Goal: Transaction & Acquisition: Subscribe to service/newsletter

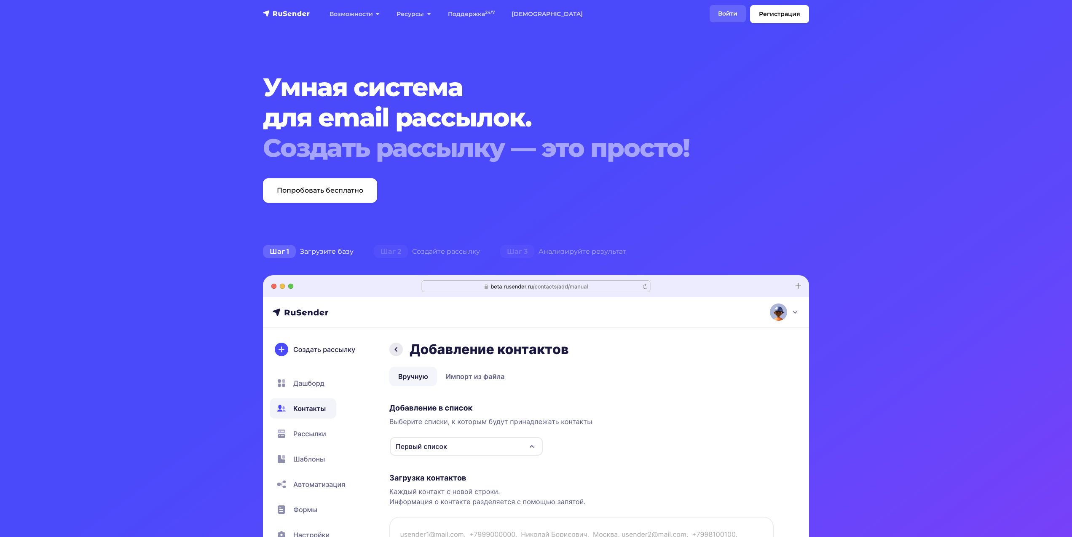
click at [719, 13] on link "Войти" at bounding box center [727, 13] width 36 height 17
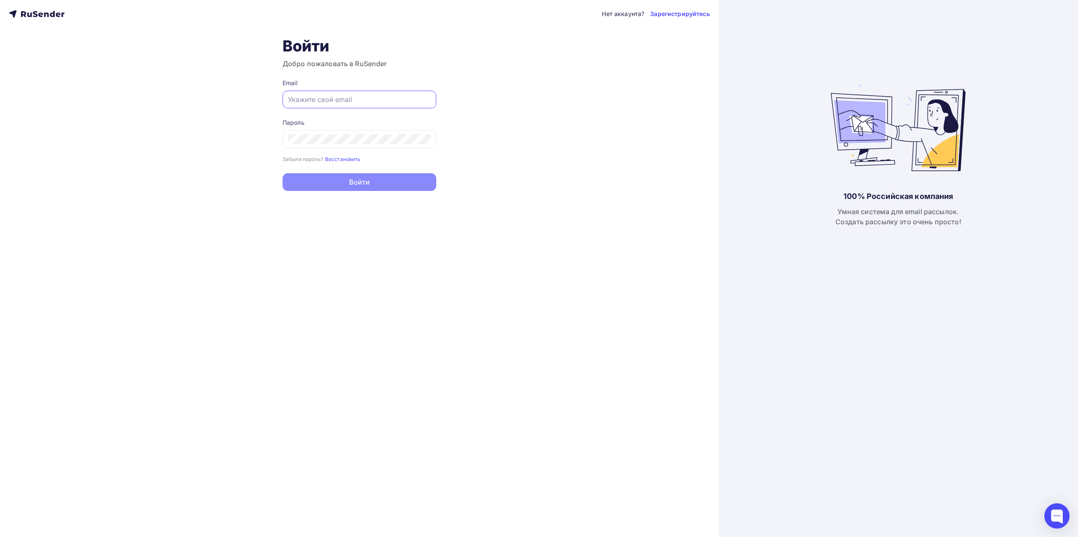
click at [331, 100] on input "text" at bounding box center [359, 99] width 143 height 10
paste input "[EMAIL_ADDRESS][DOMAIN_NAME]"
type input "[EMAIL_ADDRESS][DOMAIN_NAME]"
click at [359, 181] on button "Войти" at bounding box center [360, 183] width 154 height 18
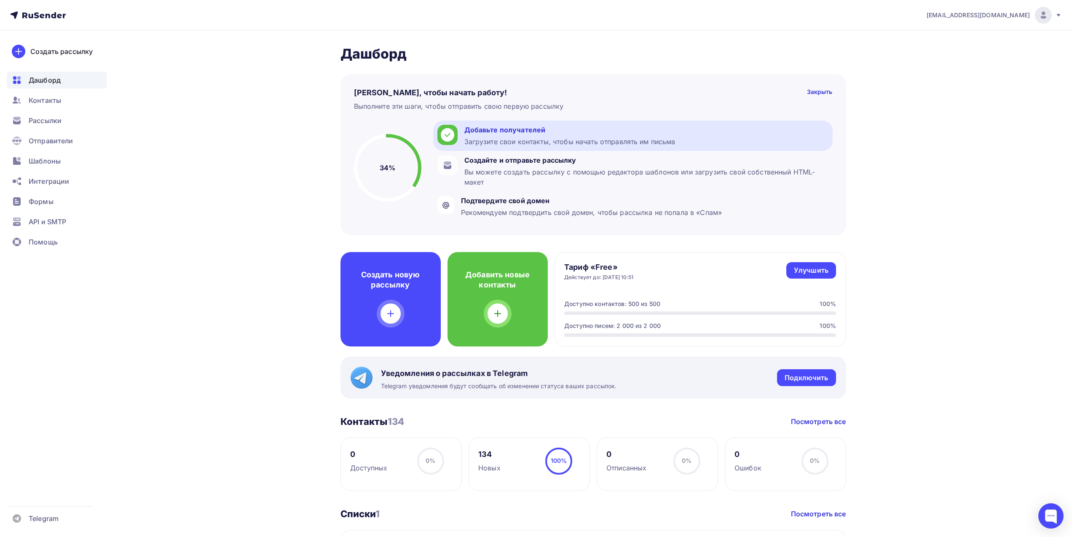
click at [657, 138] on div "Загрузите свои контакты, чтобы начать отправлять им письма" at bounding box center [569, 141] width 211 height 10
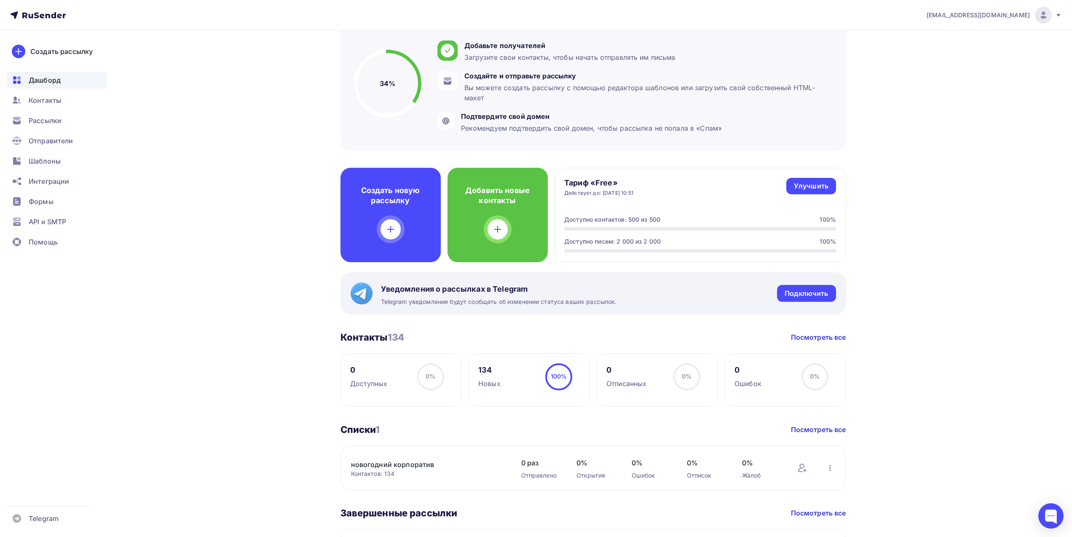
scroll to position [42, 0]
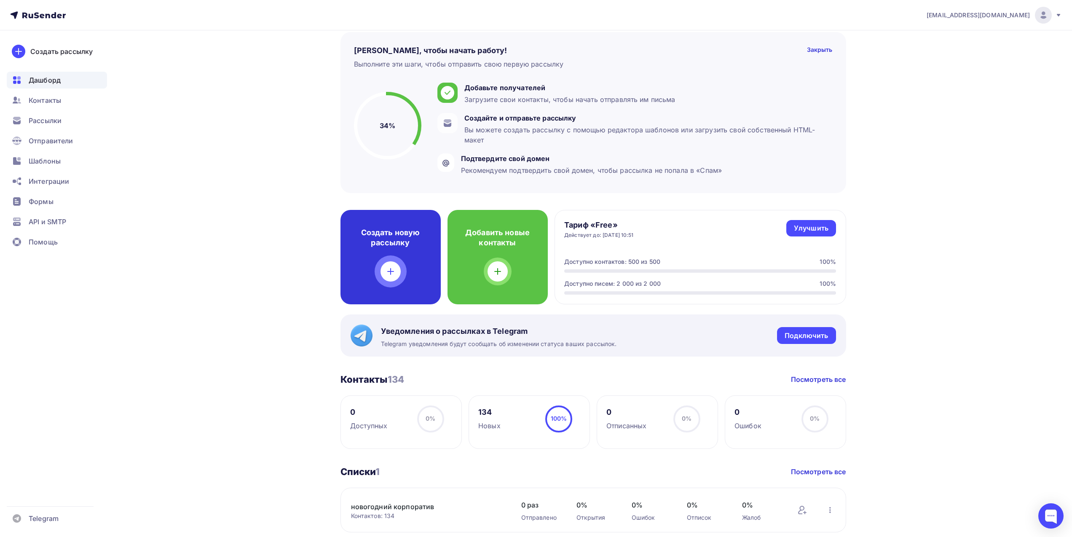
click at [395, 242] on h4 "Создать новую рассылку" at bounding box center [390, 237] width 73 height 20
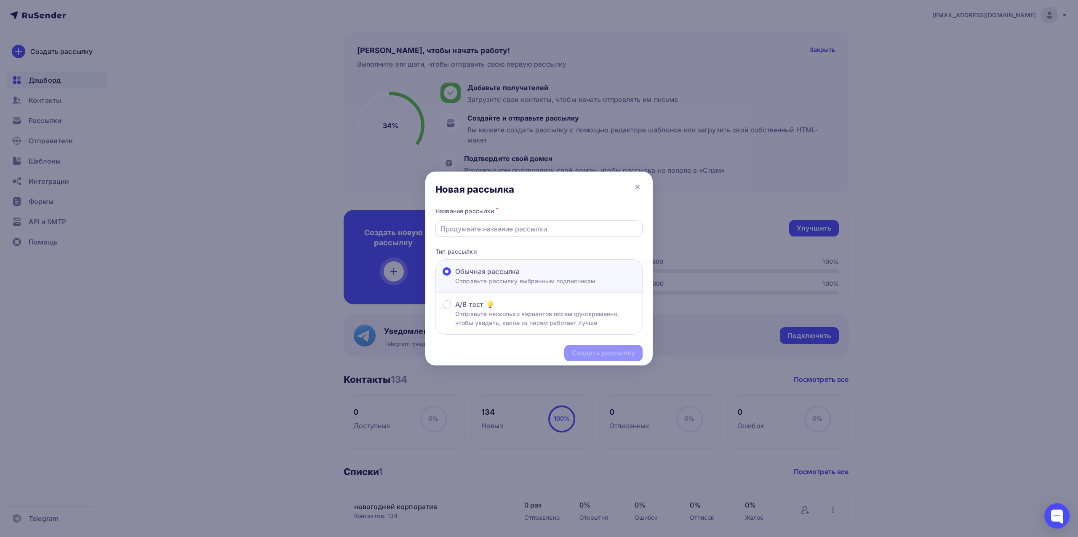
click at [479, 231] on input "text" at bounding box center [540, 229] width 198 height 10
type input "тест1"
click at [605, 350] on div "Создать рассылку" at bounding box center [603, 353] width 63 height 10
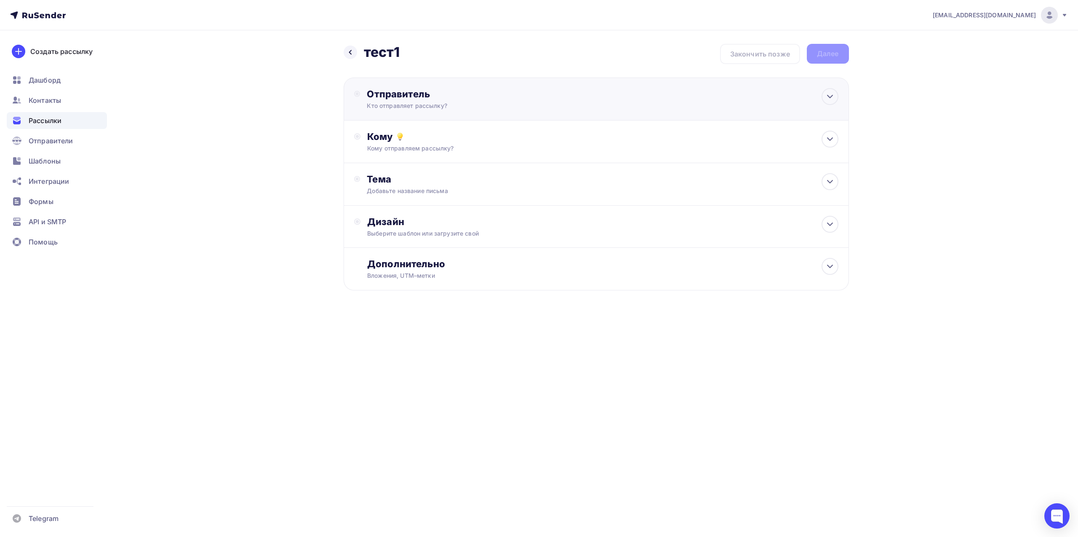
click at [393, 95] on div "Отправитель" at bounding box center [458, 94] width 182 height 12
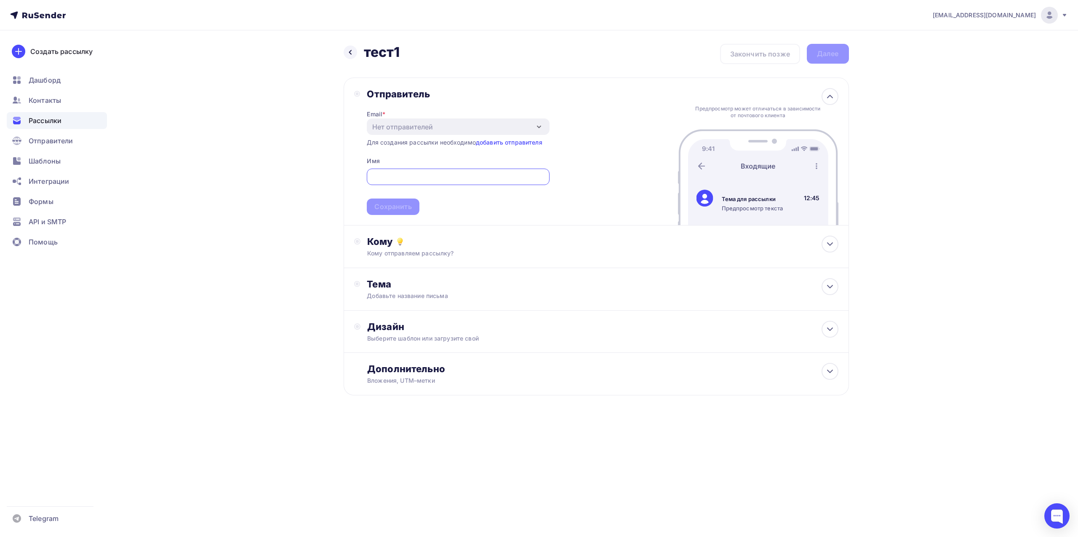
paste input "Tas090925"
drag, startPoint x: 446, startPoint y: 180, endPoint x: 304, endPoint y: 175, distance: 141.6
click at [304, 175] on div "Назад тест1 тест1 Закончить позже Далее Отправитель Email * Нет отправителей До…" at bounding box center [539, 239] width 690 height 419
type input "ы"
type input "[EMAIL_ADDRESS][DOMAIN_NAME]"
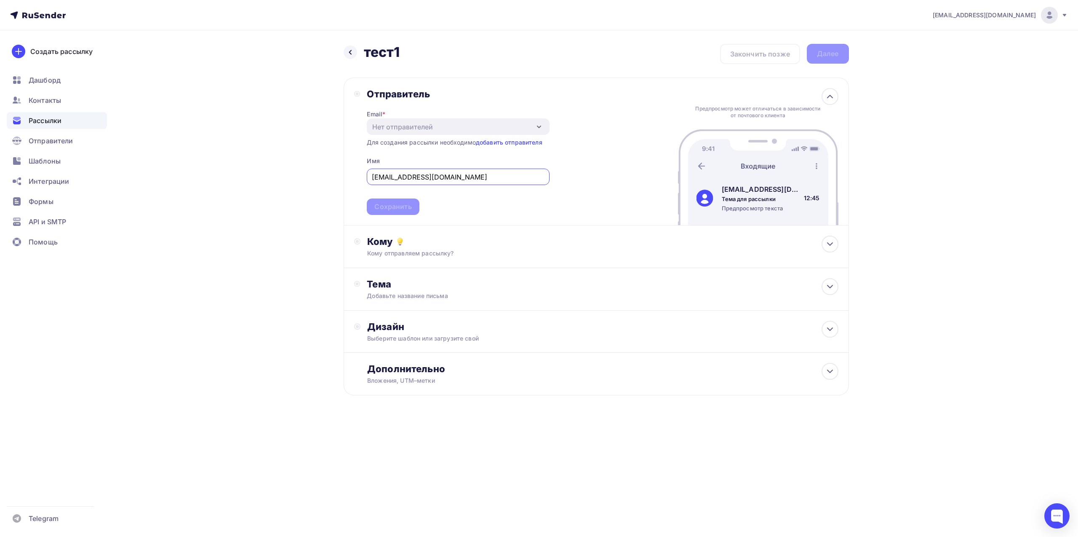
click at [538, 127] on icon "button" at bounding box center [538, 127] width 3 height 2
click at [523, 143] on link "добавить отправителя" at bounding box center [509, 142] width 67 height 7
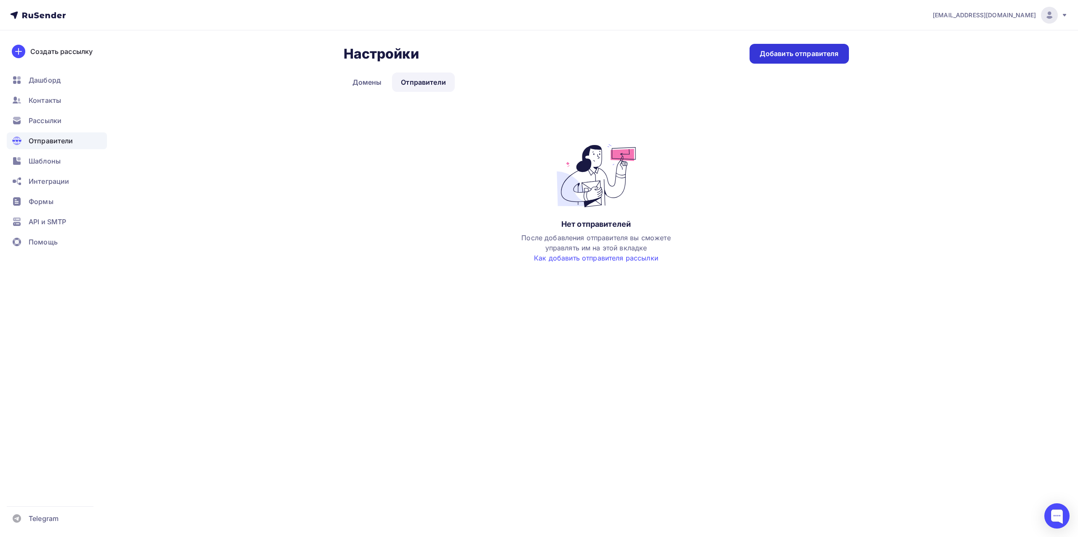
click at [813, 57] on div "Добавить отправителя" at bounding box center [799, 54] width 79 height 10
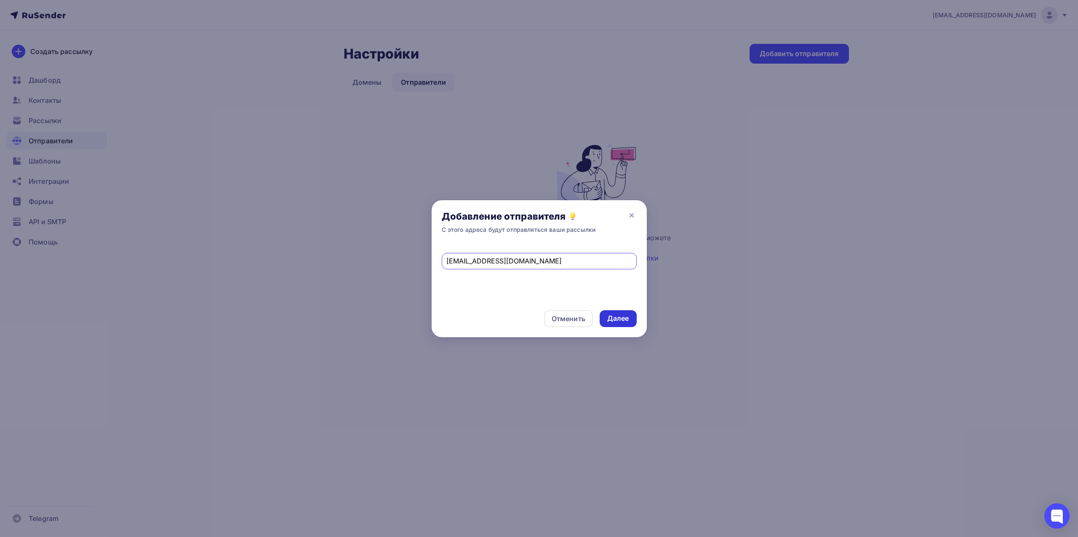
type input "[EMAIL_ADDRESS][DOMAIN_NAME]"
click at [617, 318] on div "Далее" at bounding box center [618, 318] width 22 height 10
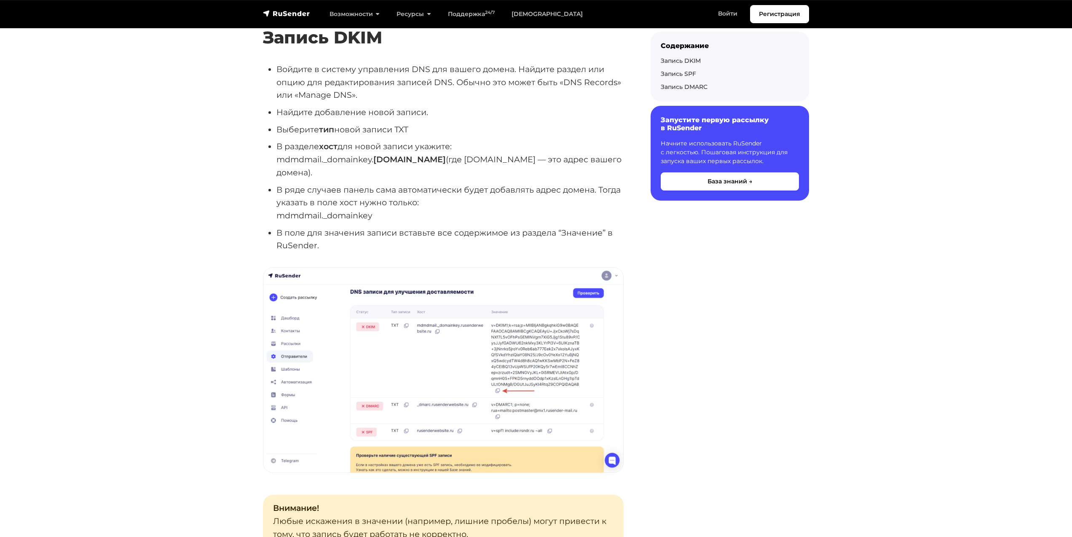
scroll to position [463, 0]
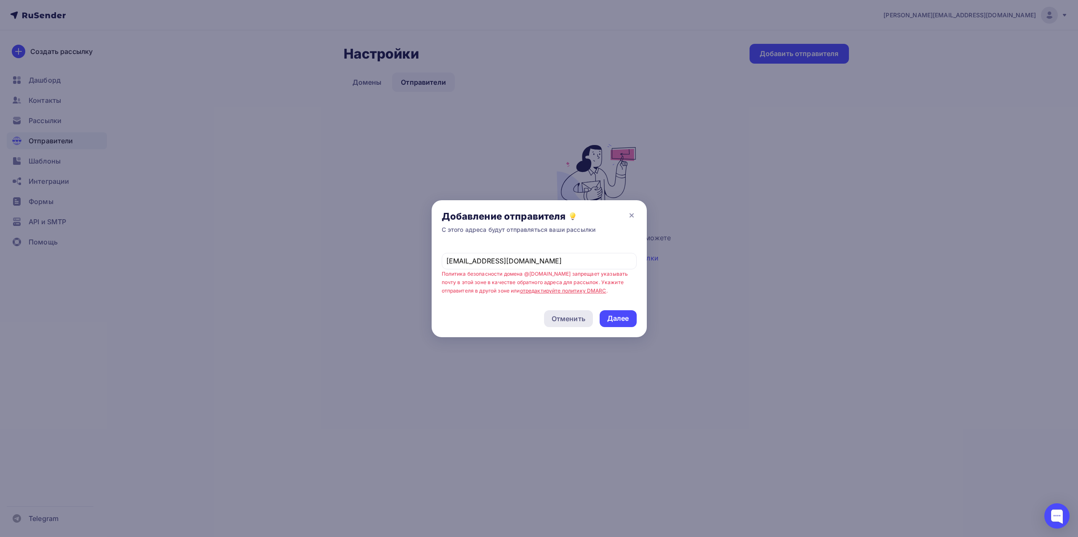
click at [575, 319] on div "Отменить" at bounding box center [569, 318] width 34 height 10
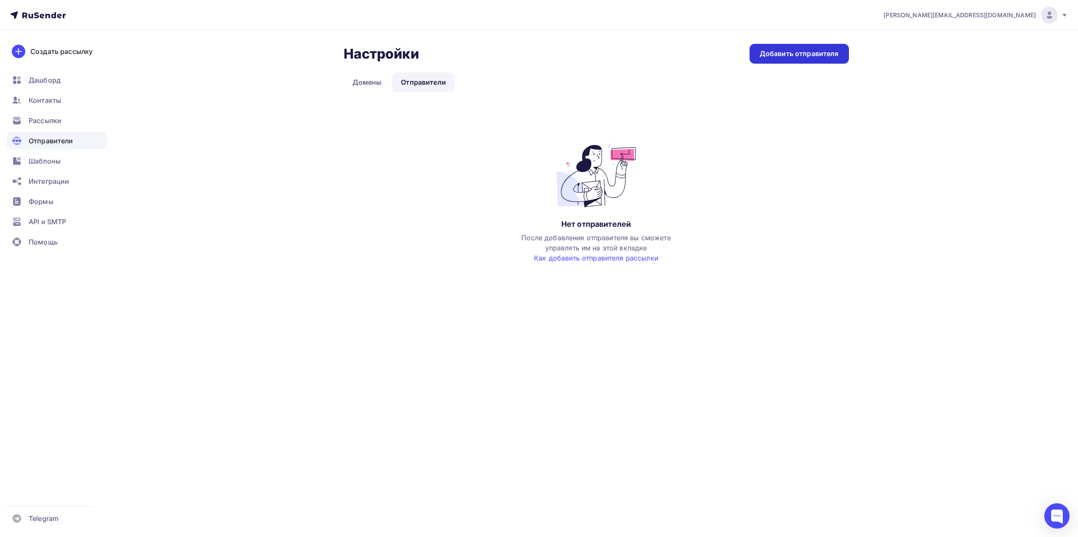
click at [793, 53] on div "Добавить отправителя" at bounding box center [799, 54] width 79 height 10
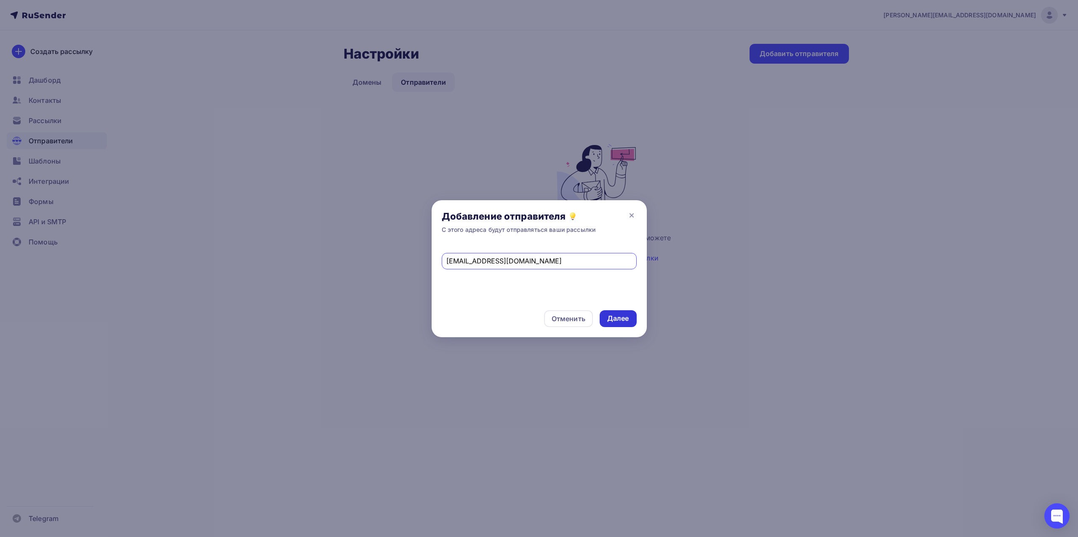
type input "sa@sigma.onego.ru"
click at [620, 315] on div "Далее" at bounding box center [618, 318] width 22 height 10
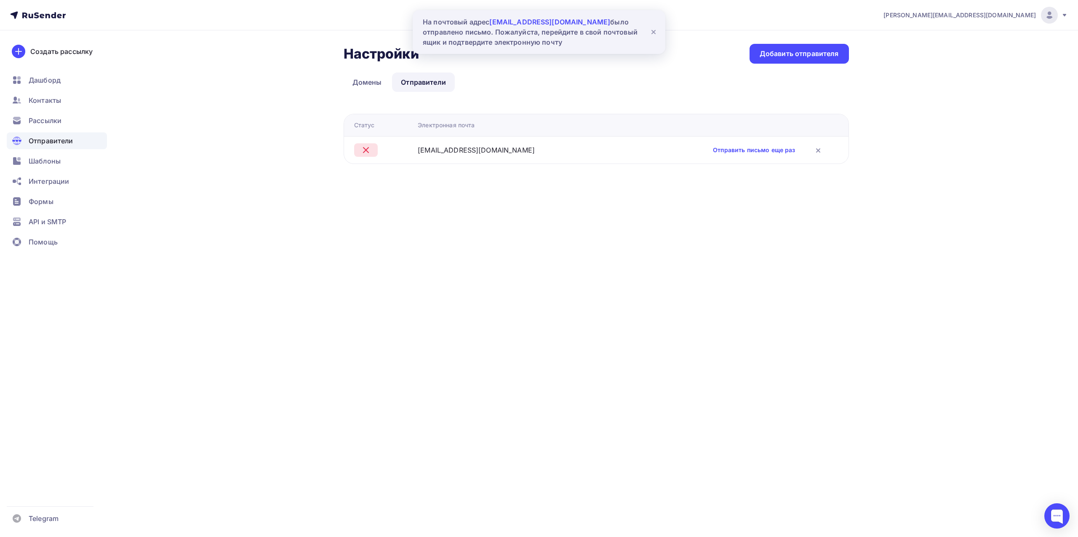
click at [423, 82] on link "Отправители" at bounding box center [423, 81] width 63 height 19
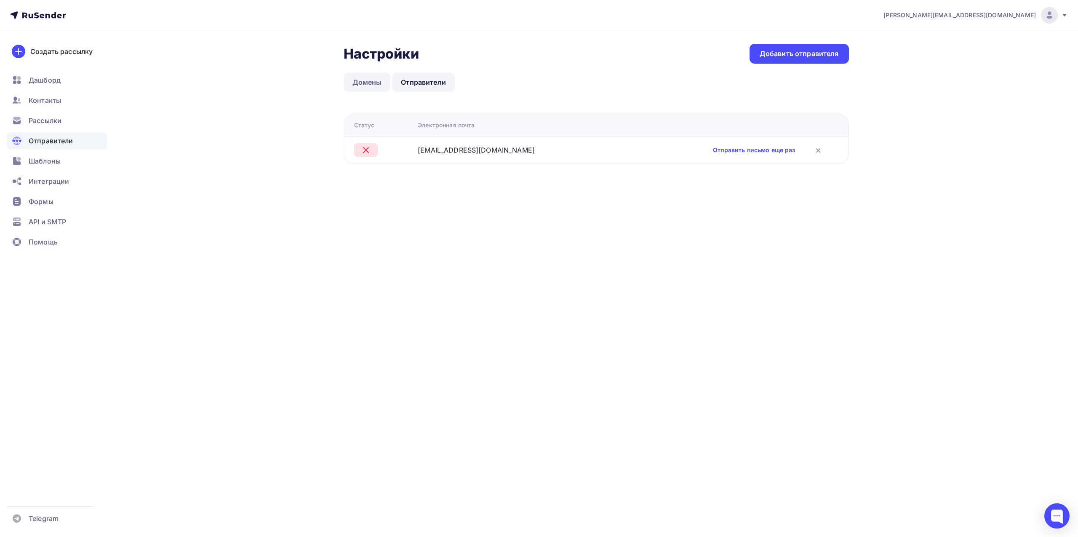
click at [370, 81] on link "Домены" at bounding box center [367, 81] width 47 height 19
click at [788, 151] on link "Проверить" at bounding box center [786, 150] width 33 height 8
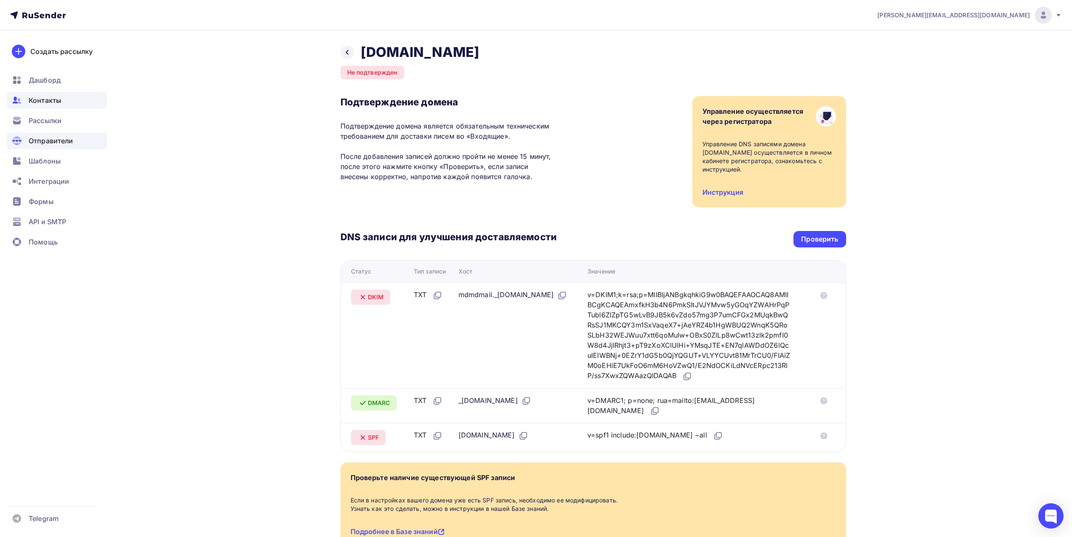
click at [50, 99] on span "Контакты" at bounding box center [45, 100] width 32 height 10
